Goal: Information Seeking & Learning: Learn about a topic

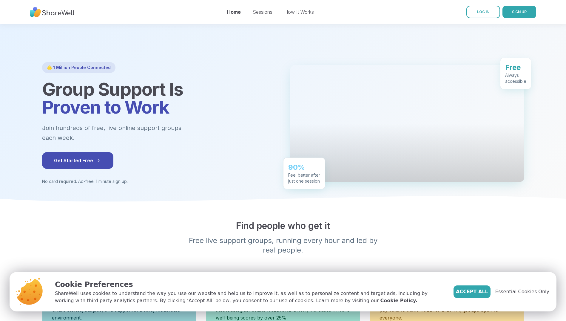
click at [263, 9] on link "Sessions" at bounding box center [263, 12] width 20 height 6
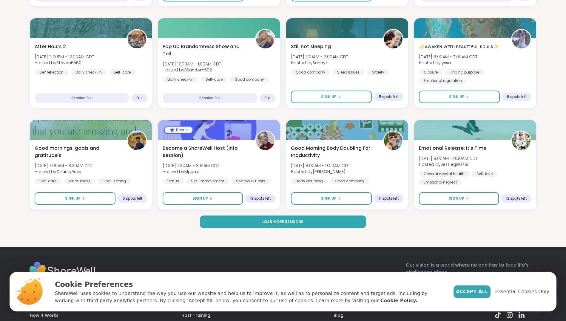
scroll to position [806, 0]
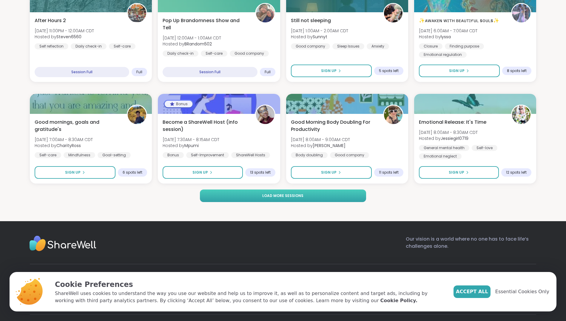
click at [280, 200] on button "Load more sessions" at bounding box center [283, 195] width 167 height 13
click at [280, 197] on span "Load more sessions" at bounding box center [282, 195] width 41 height 5
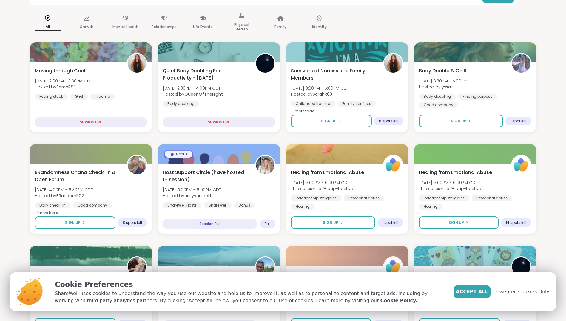
scroll to position [0, 0]
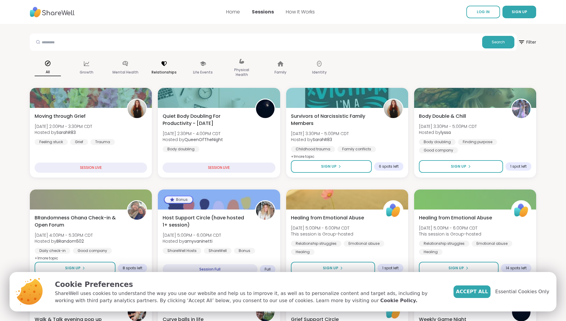
click at [160, 69] on p "Relationships" at bounding box center [164, 72] width 25 height 7
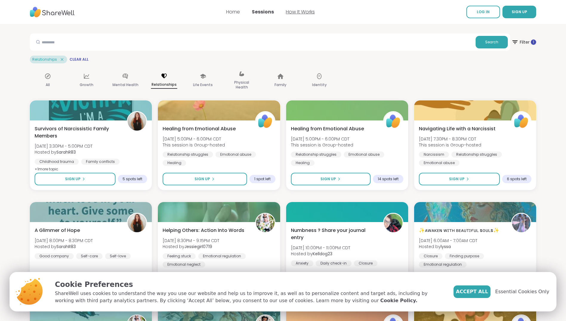
click at [297, 13] on link "How It Works" at bounding box center [300, 11] width 29 height 7
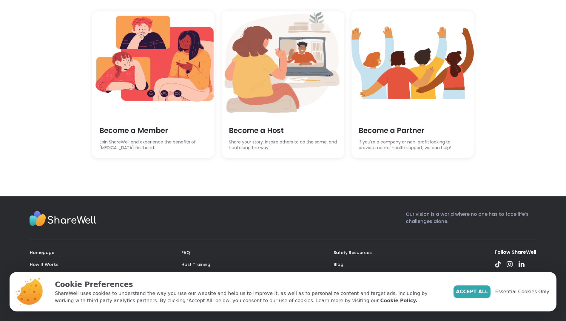
scroll to position [1642, 0]
click at [156, 136] on span "Become a Member" at bounding box center [153, 130] width 108 height 10
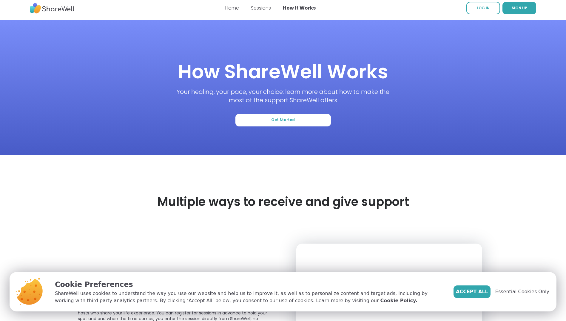
scroll to position [0, 0]
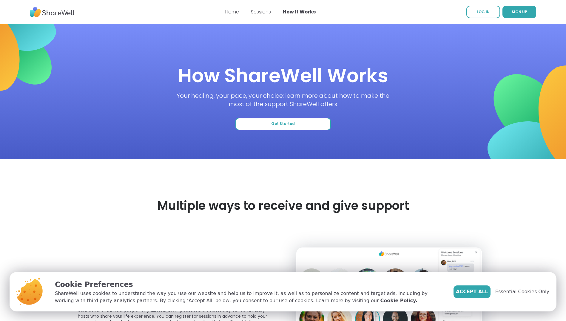
click at [310, 128] on button "Get Started" at bounding box center [284, 124] width 96 height 13
click at [258, 12] on link "Sessions" at bounding box center [261, 11] width 20 height 7
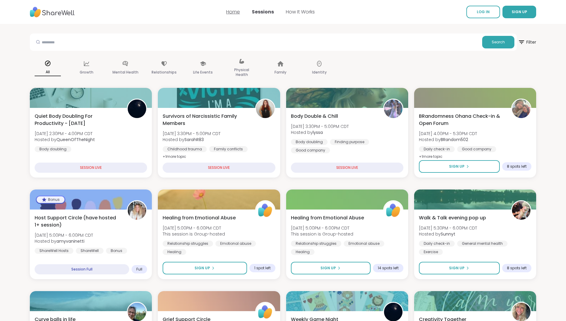
click at [230, 10] on link "Home" at bounding box center [233, 11] width 14 height 7
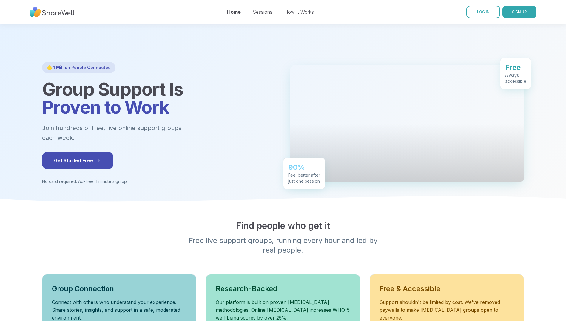
drag, startPoint x: 63, startPoint y: 0, endPoint x: 194, endPoint y: 220, distance: 255.6
click at [194, 220] on section "Find people who get it Free live support groups, running every hour and led by …" at bounding box center [283, 296] width 566 height 176
click at [263, 12] on link "Sessions" at bounding box center [263, 12] width 20 height 6
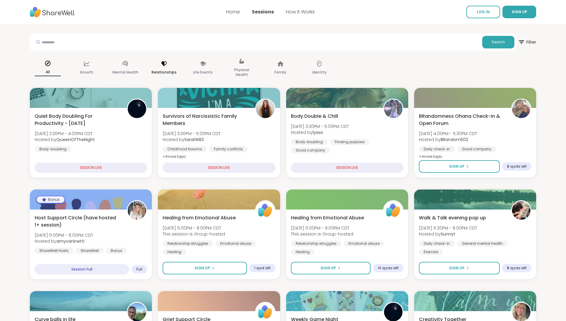
click at [169, 72] on p "Relationships" at bounding box center [164, 72] width 25 height 7
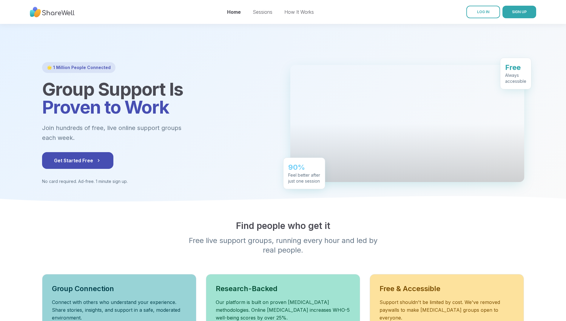
click at [199, 157] on div "Get Started Free" at bounding box center [159, 160] width 234 height 17
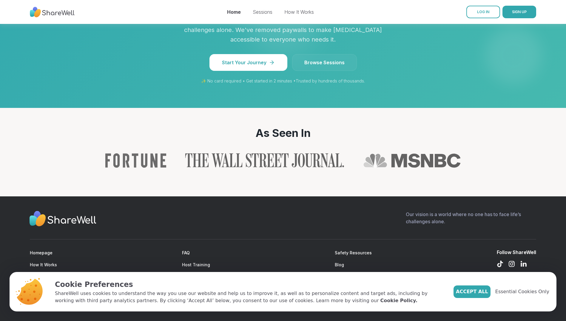
scroll to position [570, 0]
click at [486, 291] on span "Accept All" at bounding box center [472, 291] width 32 height 7
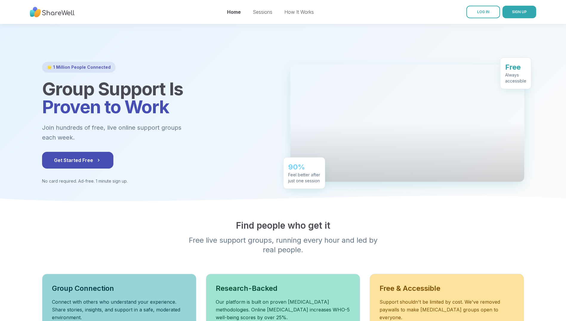
scroll to position [0, 0]
click at [104, 158] on button "Get Started Free" at bounding box center [77, 160] width 71 height 17
